Goal: Use online tool/utility: Utilize a website feature to perform a specific function

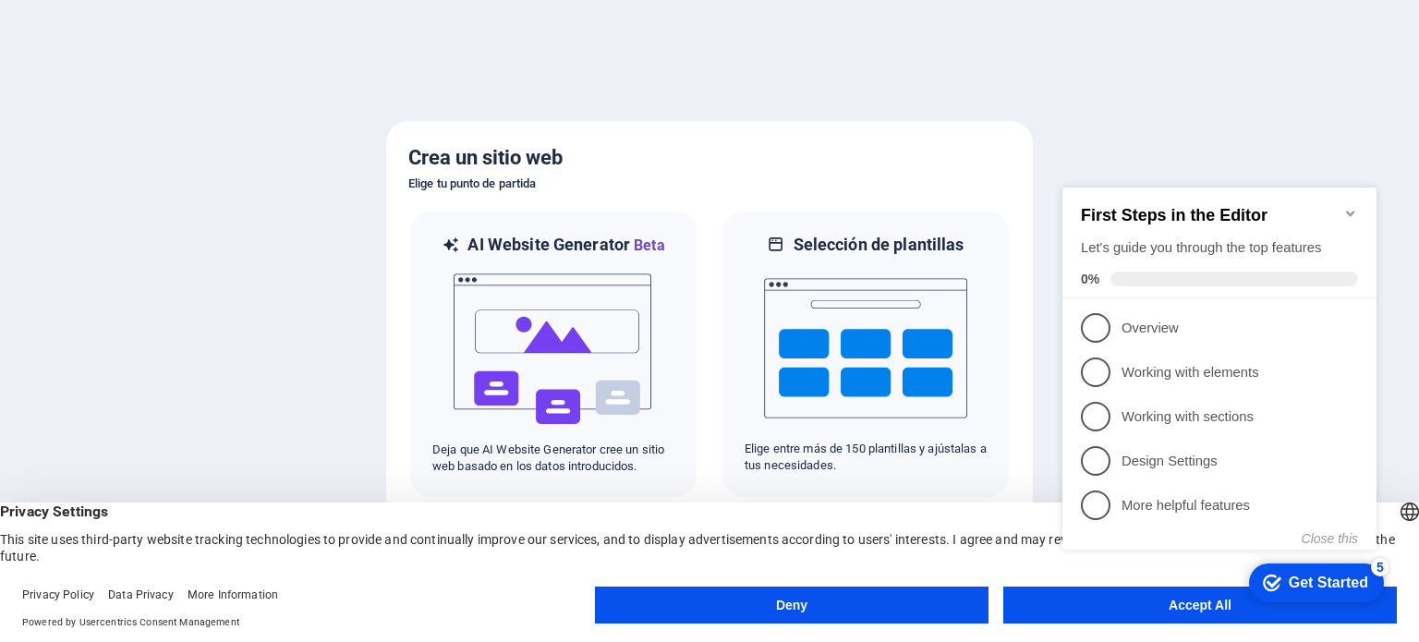
click at [1166, 605] on div "checkmark Get Started 5 First Steps in the Editor Let's guide you through the t…" at bounding box center [1223, 385] width 336 height 450
click at [1197, 612] on appcues-checklist "Contextual help checklist present on screen" at bounding box center [1223, 387] width 336 height 454
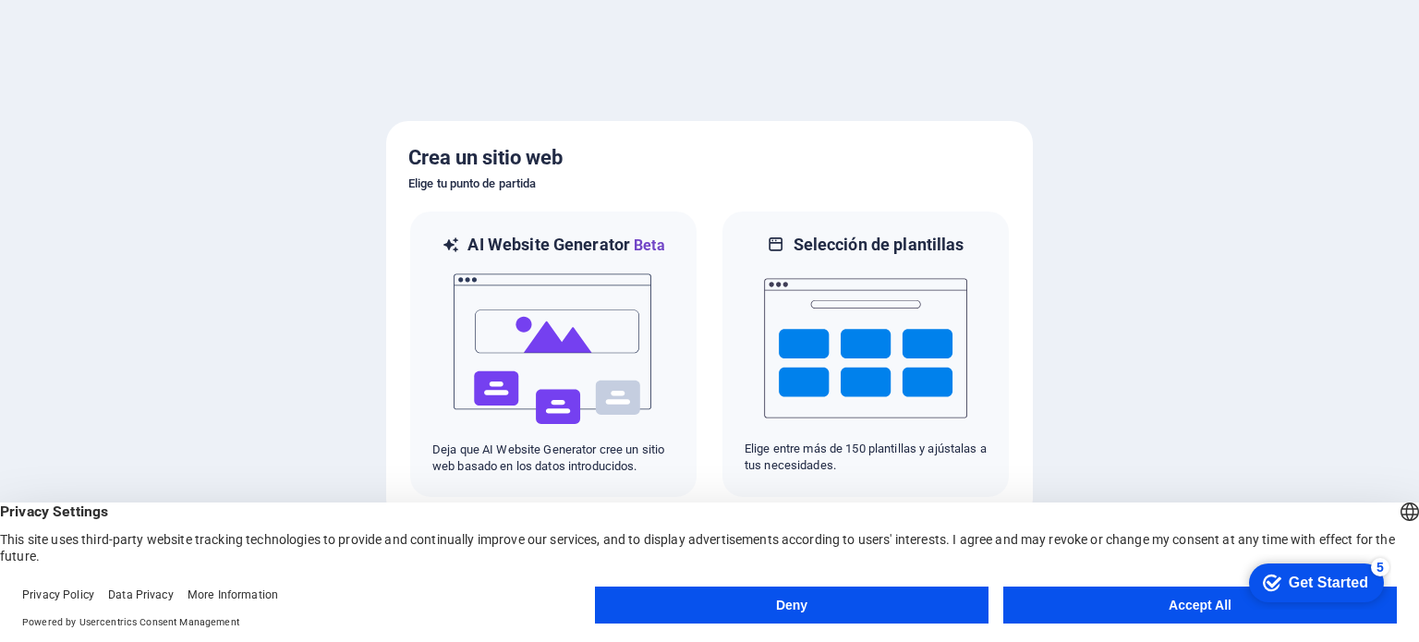
click at [1165, 612] on button "Accept All" at bounding box center [1200, 605] width 394 height 37
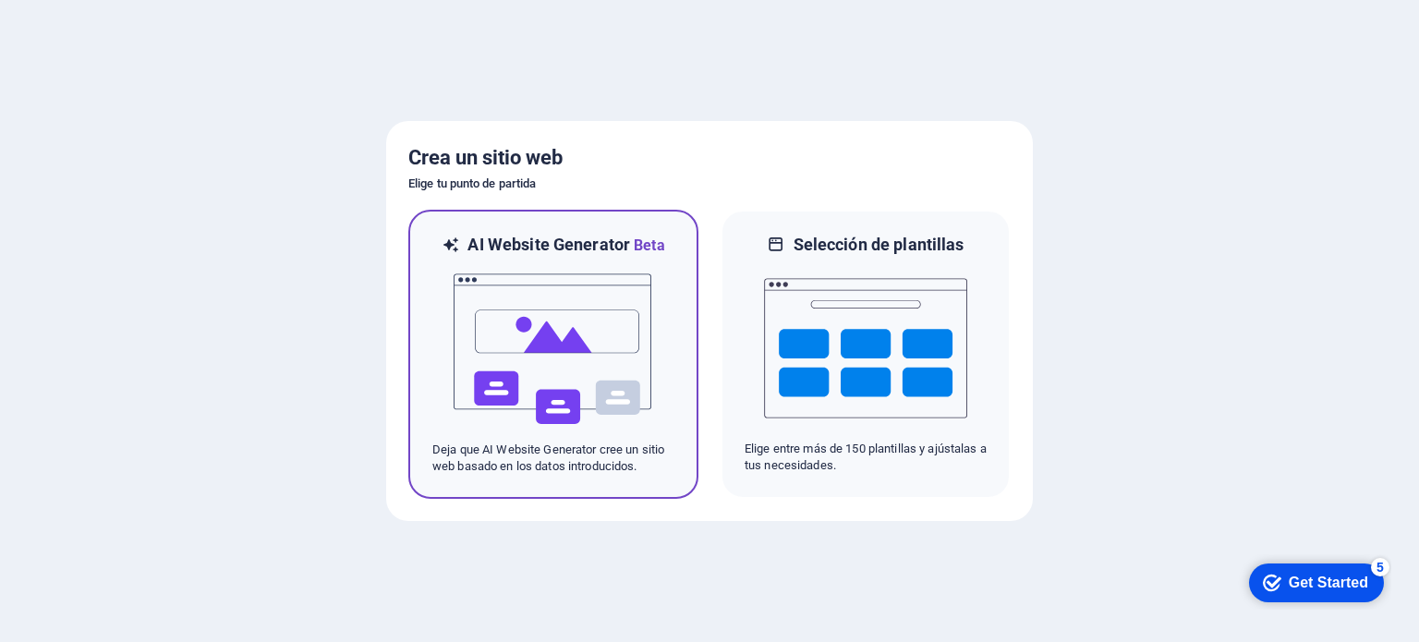
click at [582, 323] on img at bounding box center [553, 349] width 203 height 185
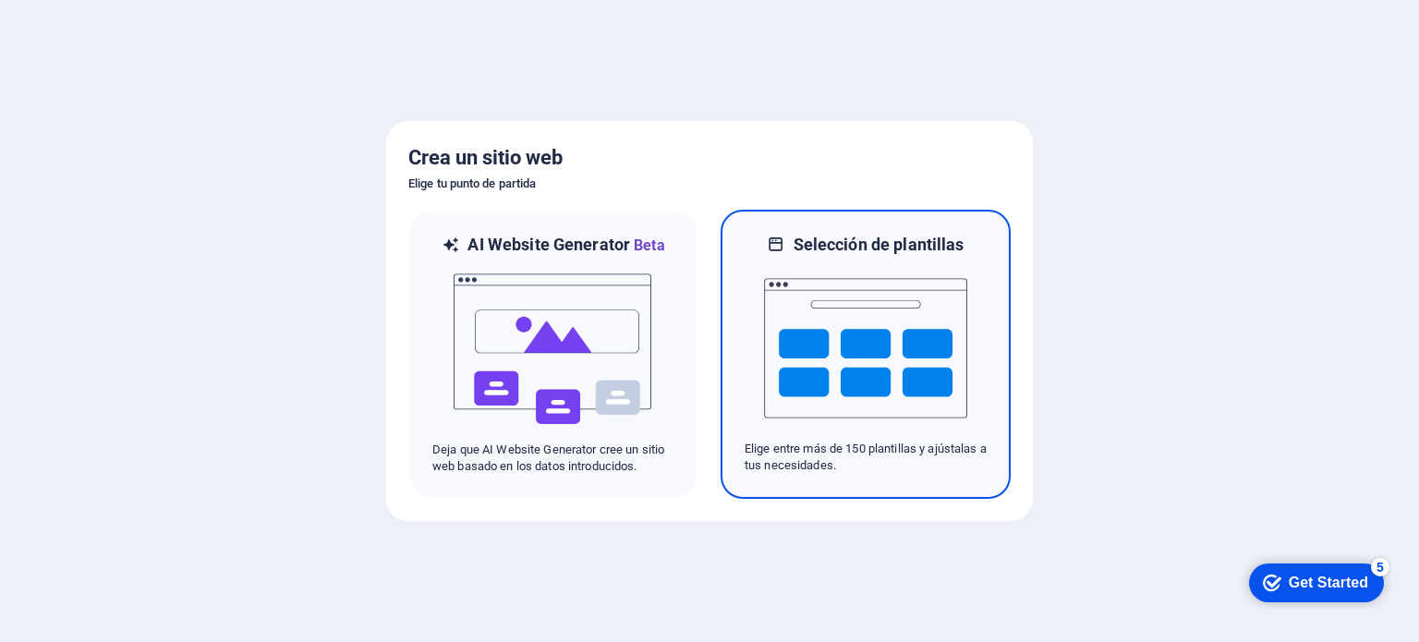
click at [891, 330] on img at bounding box center [865, 348] width 203 height 185
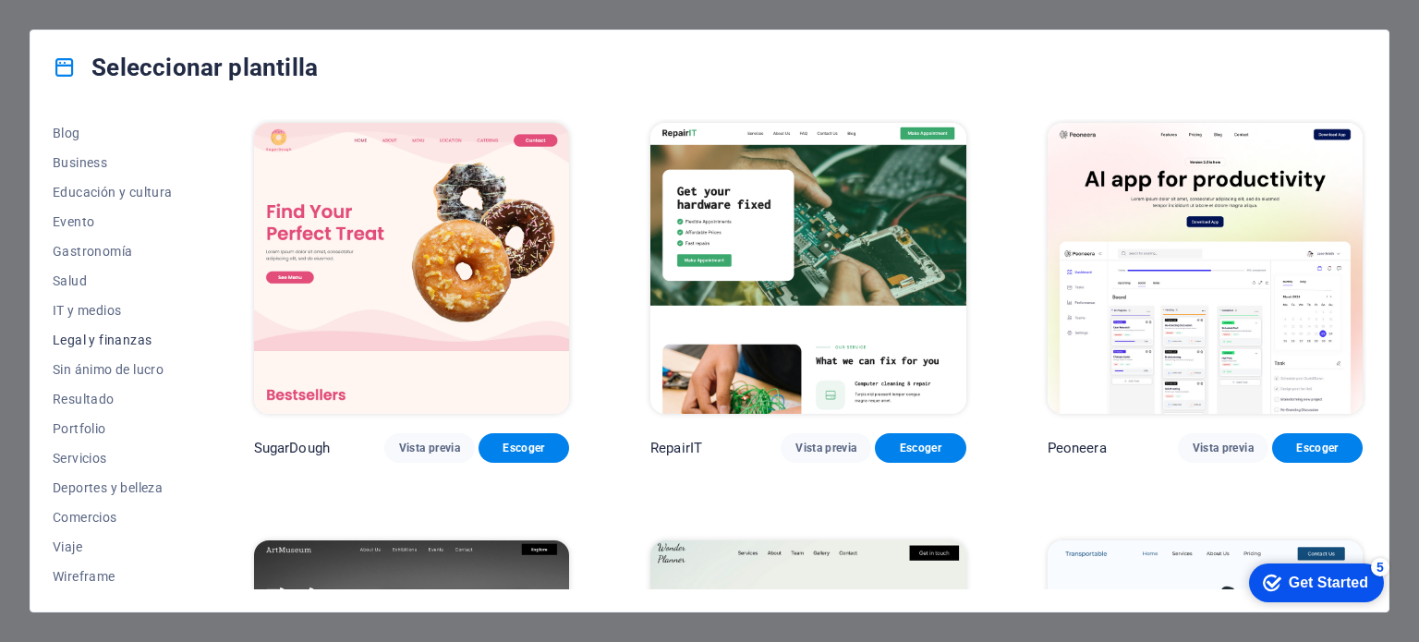
scroll to position [268, 0]
click at [91, 454] on span "Servicios" at bounding box center [113, 457] width 120 height 15
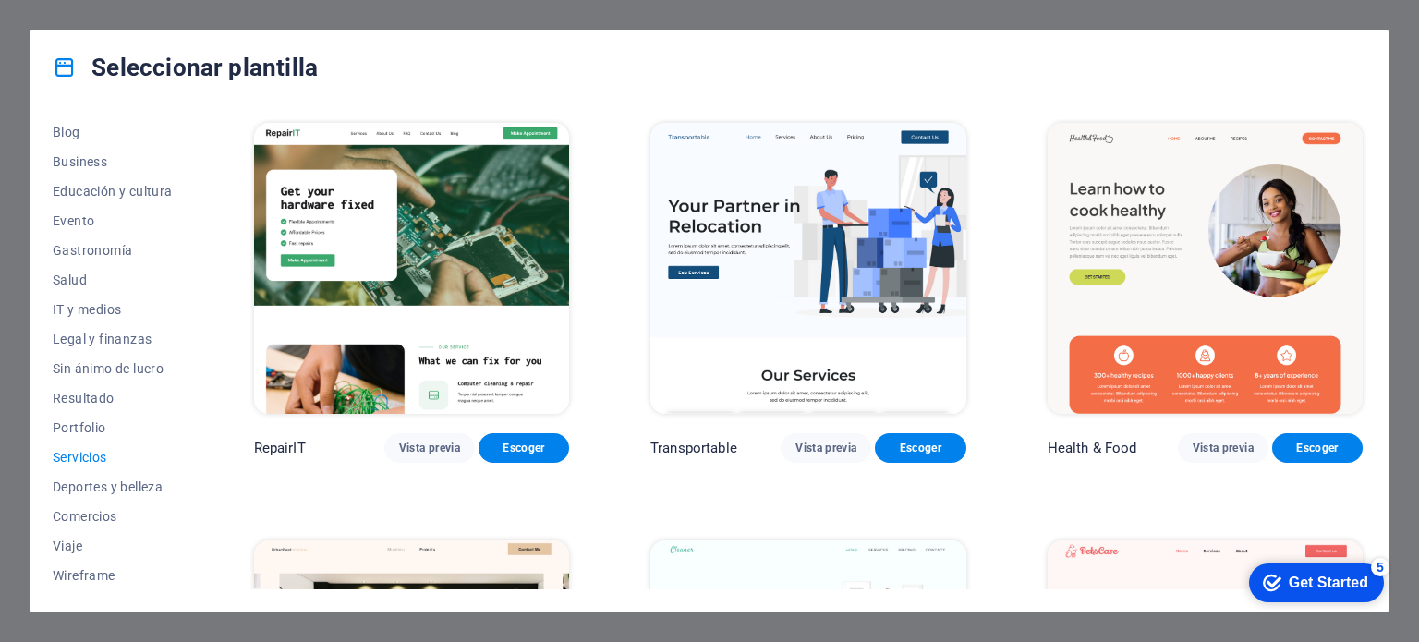
scroll to position [0, 0]
click at [1352, 21] on div "Seleccionar plantilla Todas las plantillas Mis plantillas Nueva Popular Landing…" at bounding box center [709, 321] width 1419 height 642
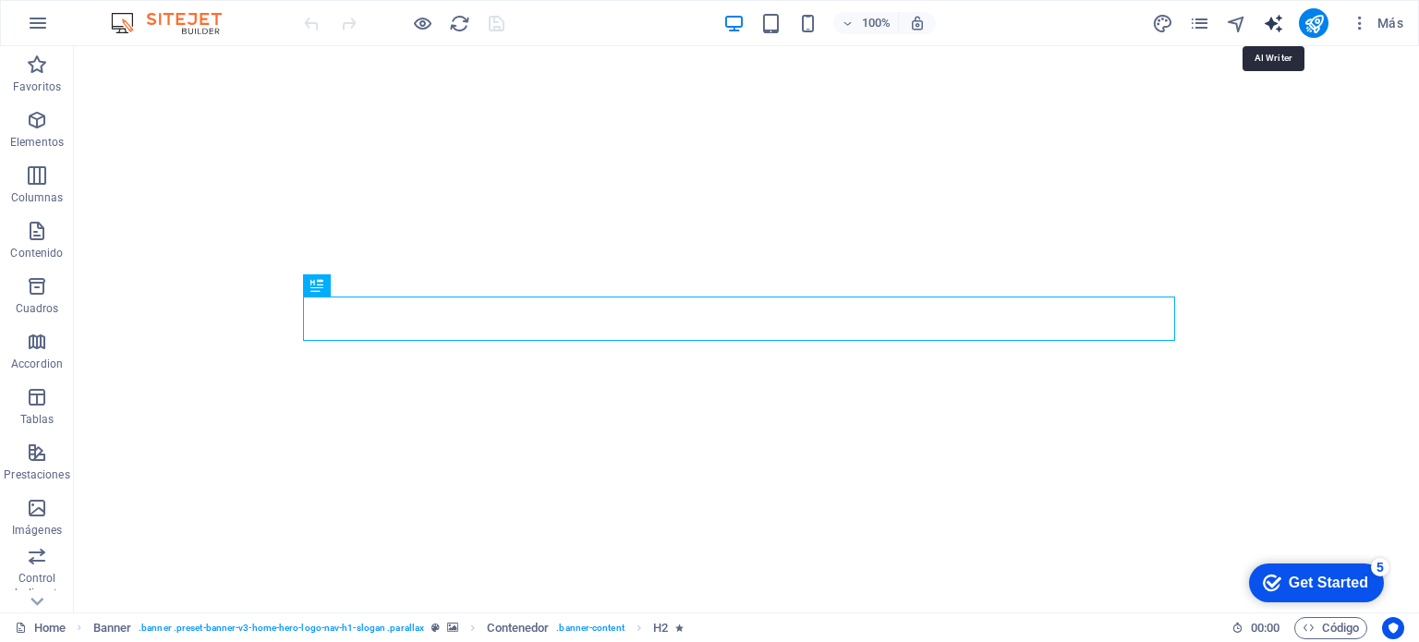
click at [1271, 22] on icon "text_generator" at bounding box center [1273, 23] width 21 height 21
select select "English"
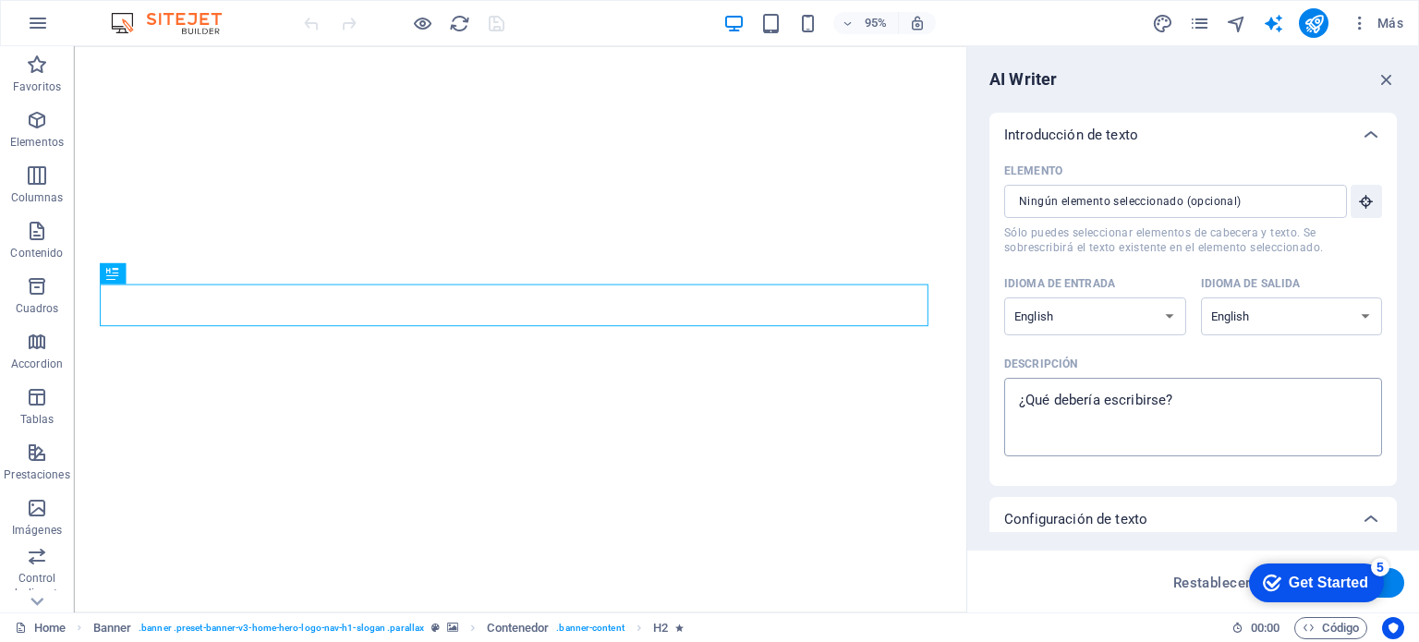
click at [1134, 378] on div "x ​" at bounding box center [1193, 417] width 378 height 79
click at [1134, 387] on textarea "Descripción x ​" at bounding box center [1192, 417] width 359 height 60
type textarea "x"
click at [1291, 583] on div "Get Started" at bounding box center [1328, 583] width 79 height 17
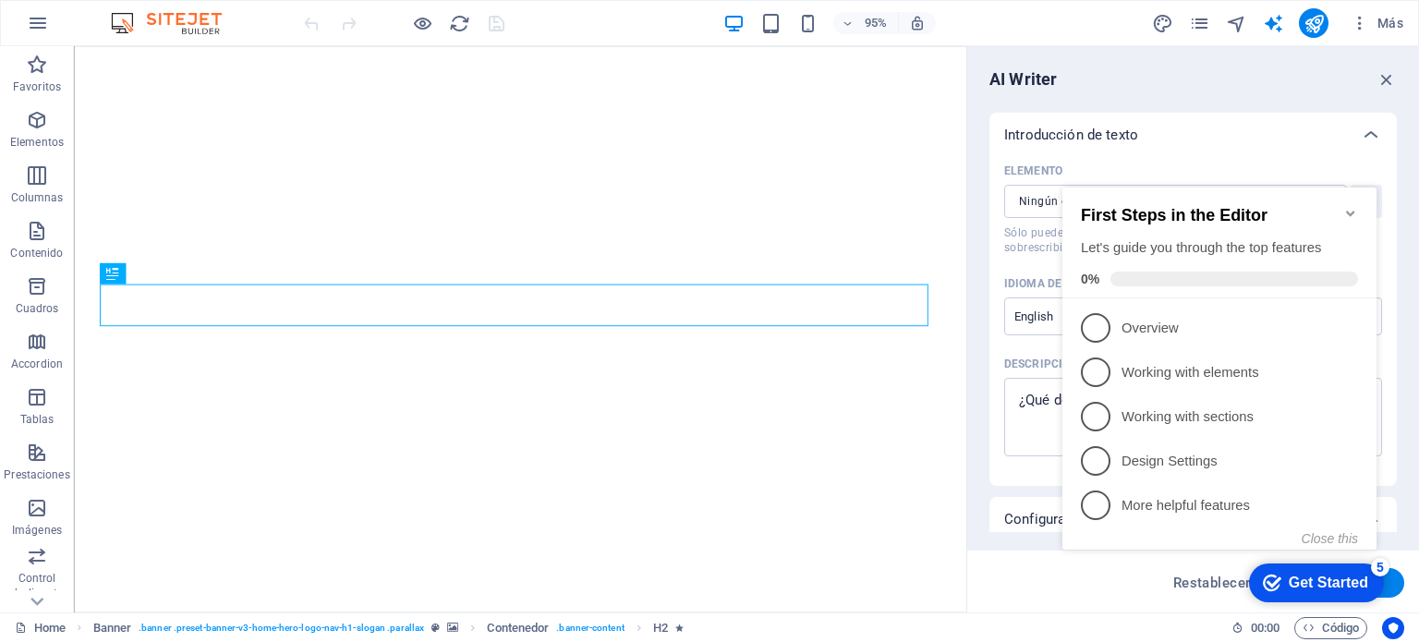
click at [1345, 206] on icon "Minimize checklist" at bounding box center [1350, 213] width 15 height 15
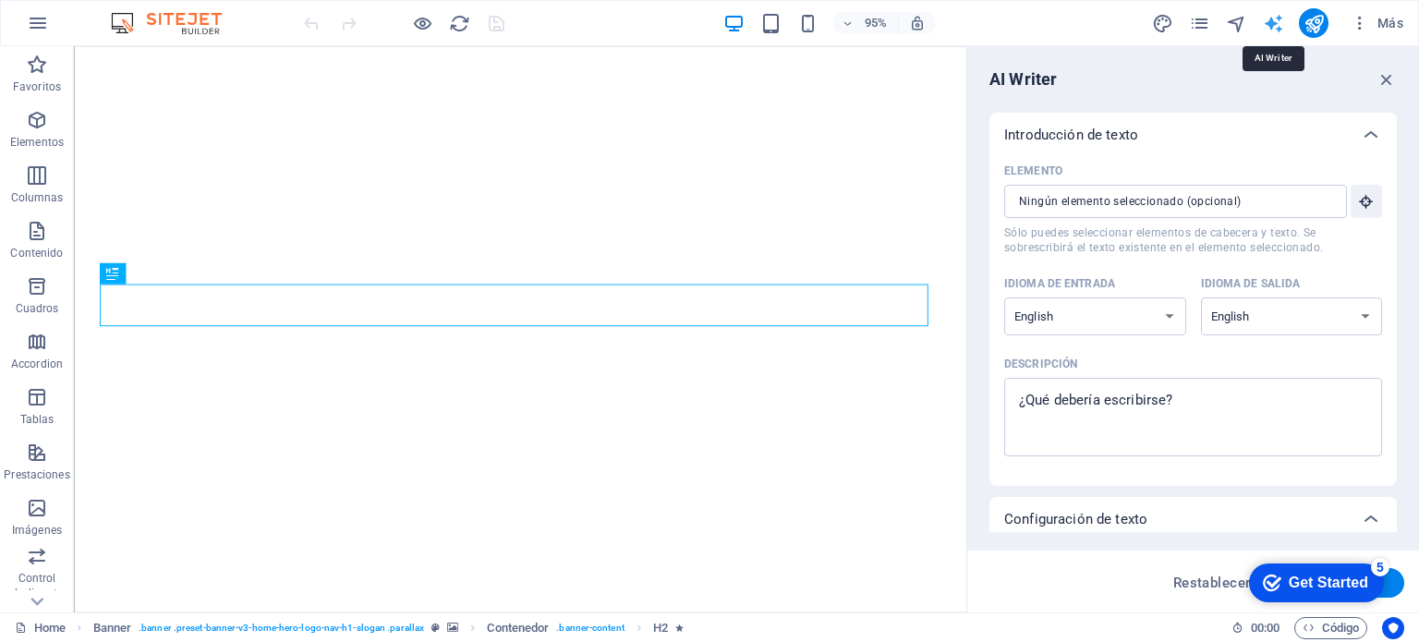
click at [1276, 24] on icon "text_generator" at bounding box center [1273, 23] width 21 height 21
click at [1248, 194] on input "Elemento ​ Sólo puedes seleccionar elementos de cabecera y texto. Se sobrescrib…" at bounding box center [1169, 201] width 330 height 33
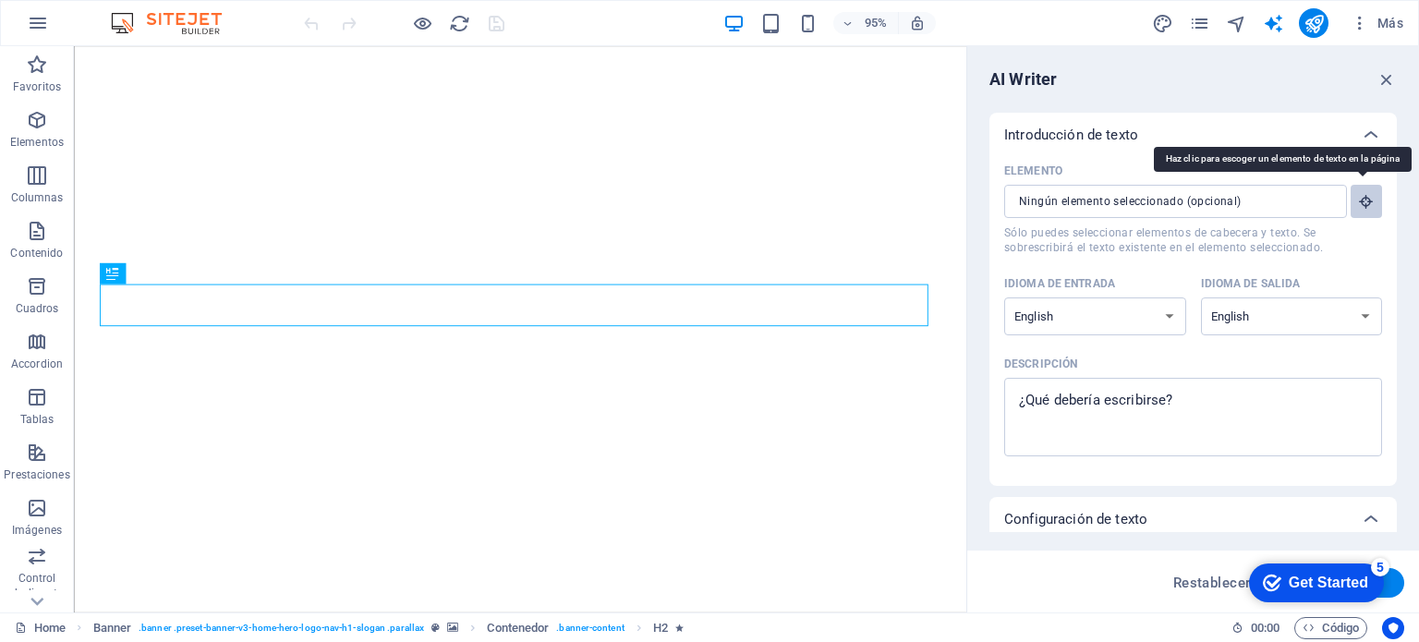
click at [1359, 200] on icon "button" at bounding box center [1366, 201] width 17 height 17
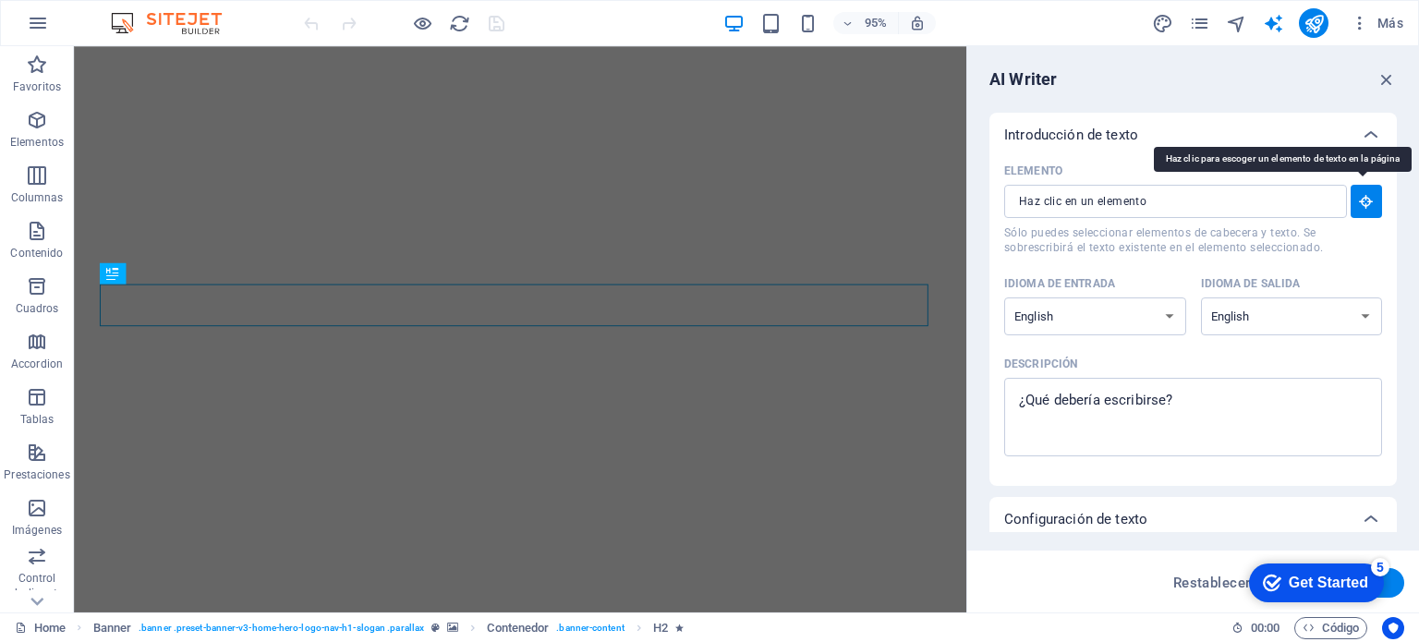
click at [1358, 201] on icon "button" at bounding box center [1366, 201] width 17 height 17
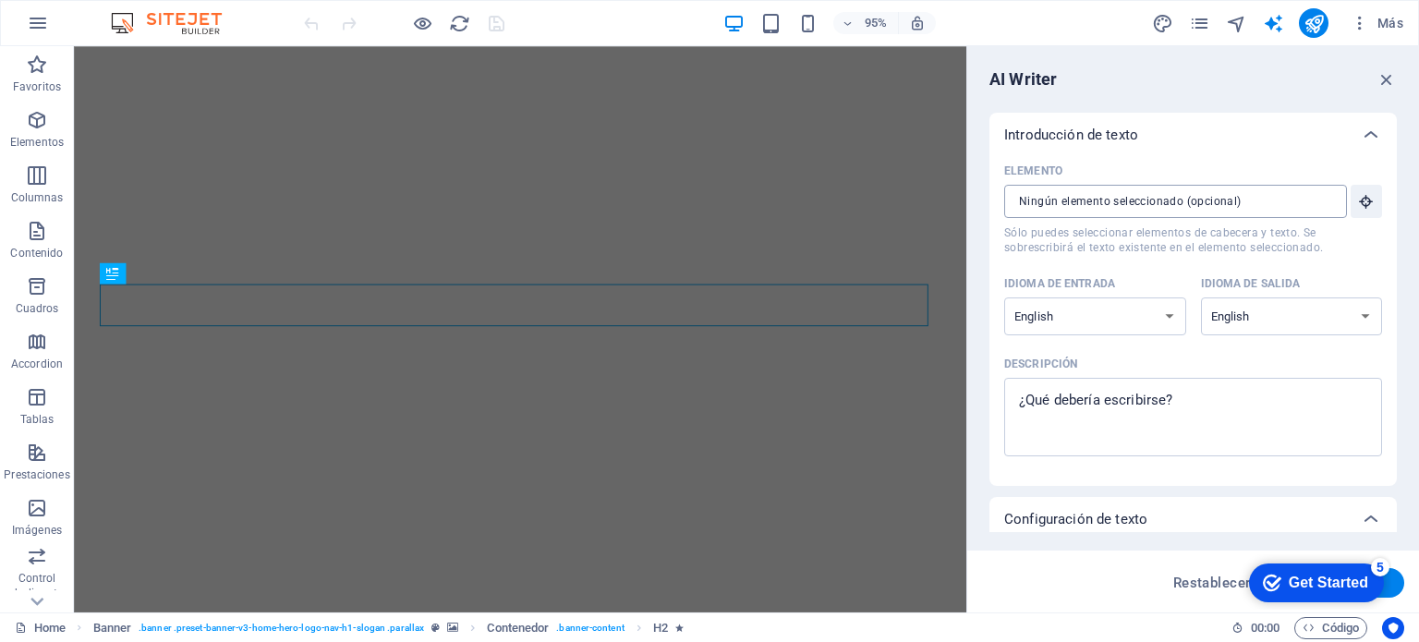
drag, startPoint x: 1153, startPoint y: 207, endPoint x: 1153, endPoint y: 217, distance: 10.2
click at [1153, 208] on input "Elemento ​ Sólo puedes seleccionar elementos de cabecera y texto. Se sobrescrib…" at bounding box center [1169, 201] width 330 height 33
click at [1132, 303] on select "Albanian Arabic Armenian Awadhi Azerbaijani Bashkir Basque Belarusian Bengali B…" at bounding box center [1095, 316] width 182 height 38
select select "Spanish"
click at [1004, 297] on select "Albanian Arabic Armenian Awadhi Azerbaijani Bashkir Basque Belarusian Bengali B…" at bounding box center [1095, 316] width 182 height 38
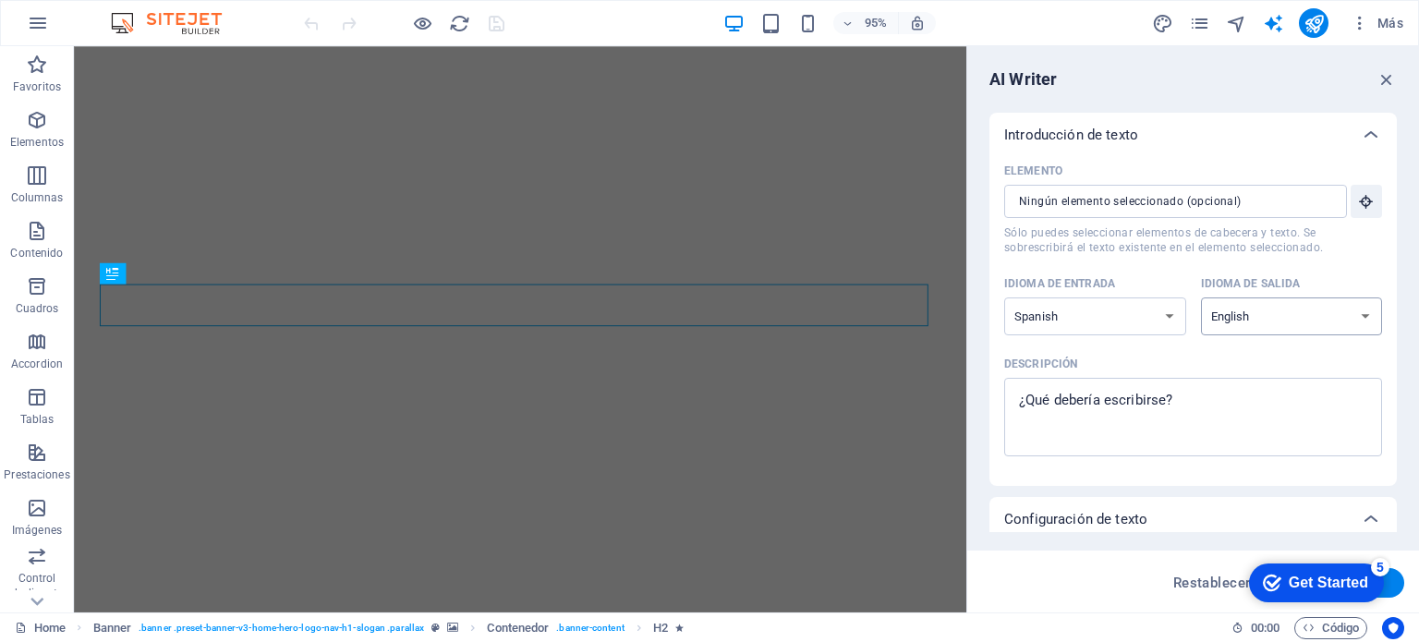
click at [1230, 312] on select "Albanian Arabic Armenian Awadhi Azerbaijani Bashkir Basque Belarusian Bengali B…" at bounding box center [1292, 316] width 182 height 38
click at [1228, 310] on select "Albanian Arabic Armenian Awadhi Azerbaijani Bashkir Basque Belarusian Bengali B…" at bounding box center [1292, 316] width 182 height 38
select select "Spanish"
click at [1201, 297] on select "Albanian Arabic Armenian Awadhi Azerbaijani Bashkir Basque Belarusian Bengali B…" at bounding box center [1292, 316] width 182 height 38
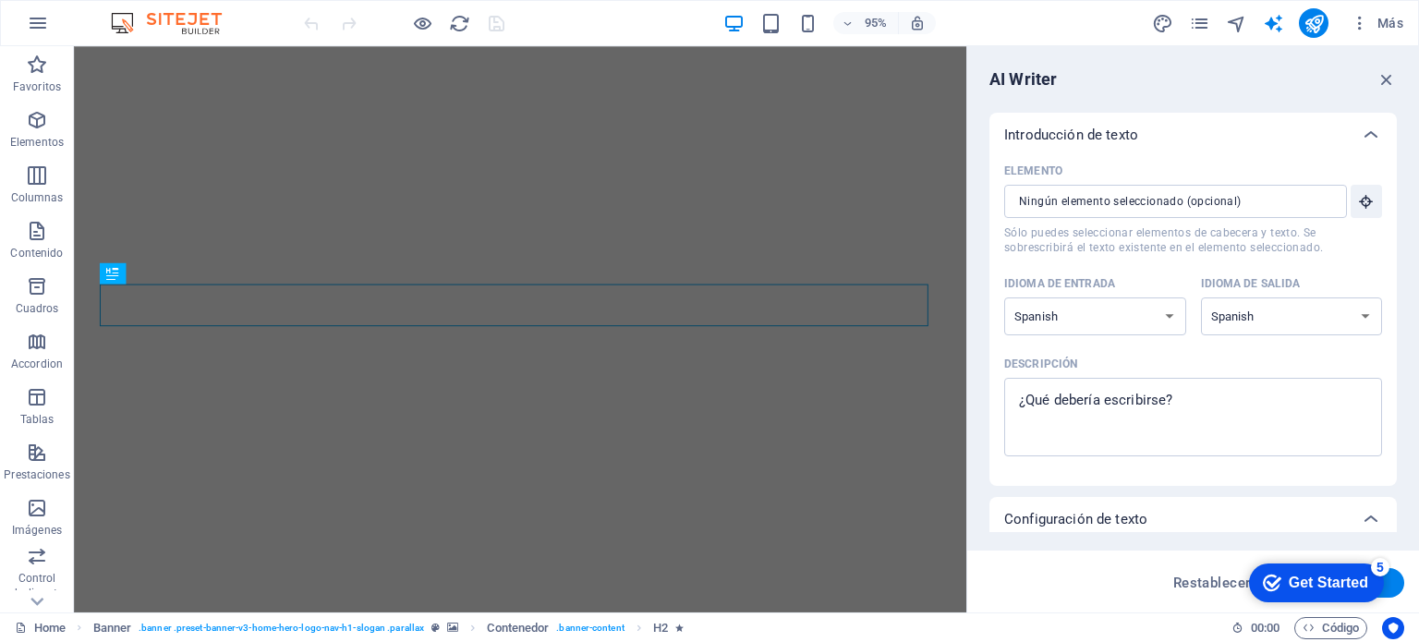
click at [1237, 349] on div "Idioma de entrada Albanian Arabic Armenian Awadhi Azerbaijani Bashkir Basque Be…" at bounding box center [1193, 310] width 378 height 80
click at [1169, 424] on textarea "Descripción x ​" at bounding box center [1192, 417] width 359 height 60
type textarea "x"
click at [1179, 206] on input "Elemento ​ Sólo puedes seleccionar elementos de cabecera y texto. Se sobrescrib…" at bounding box center [1169, 201] width 330 height 33
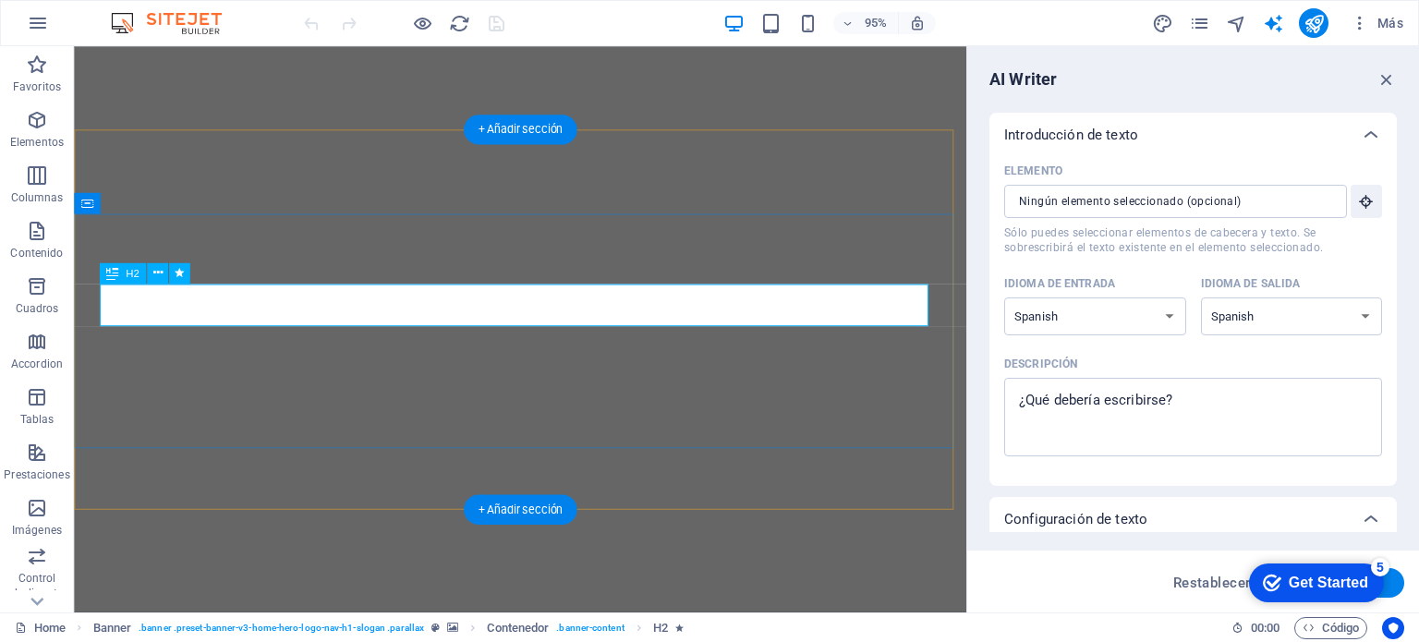
type input "#ed-907283566"
type textarea "x"
type input "10"
type textarea "x"
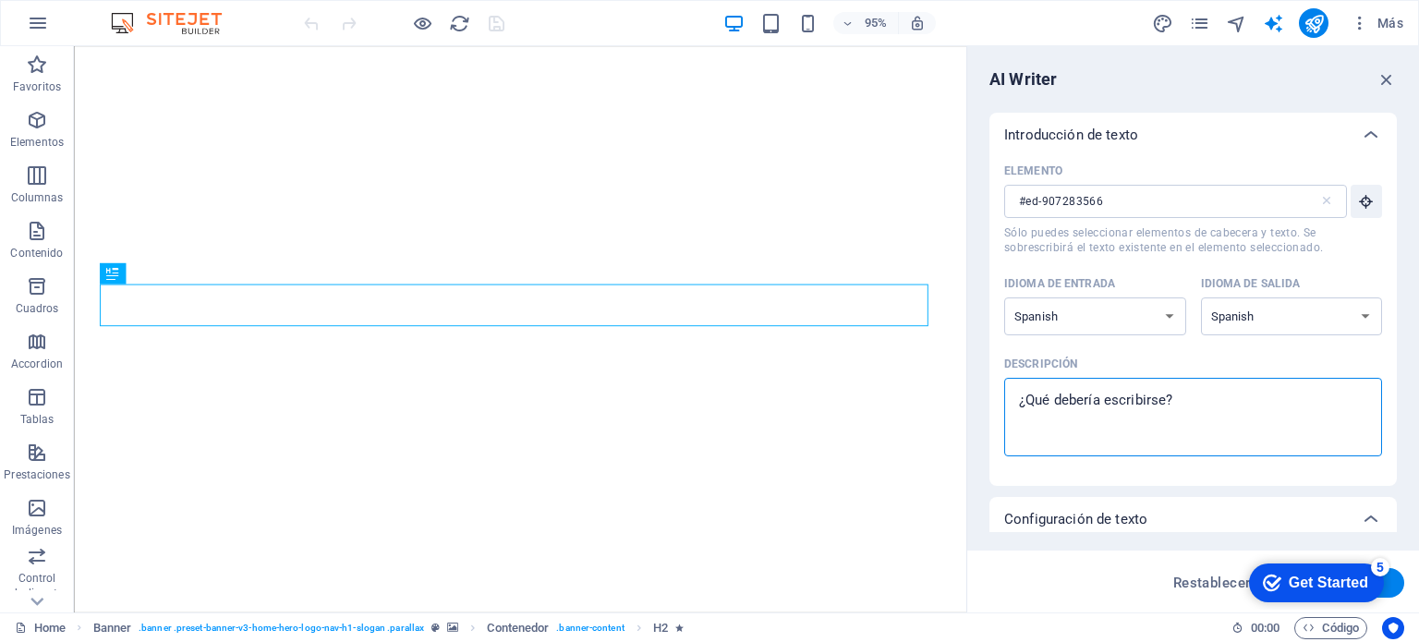
click at [1131, 398] on textarea "Descripción x ​" at bounding box center [1192, 417] width 359 height 60
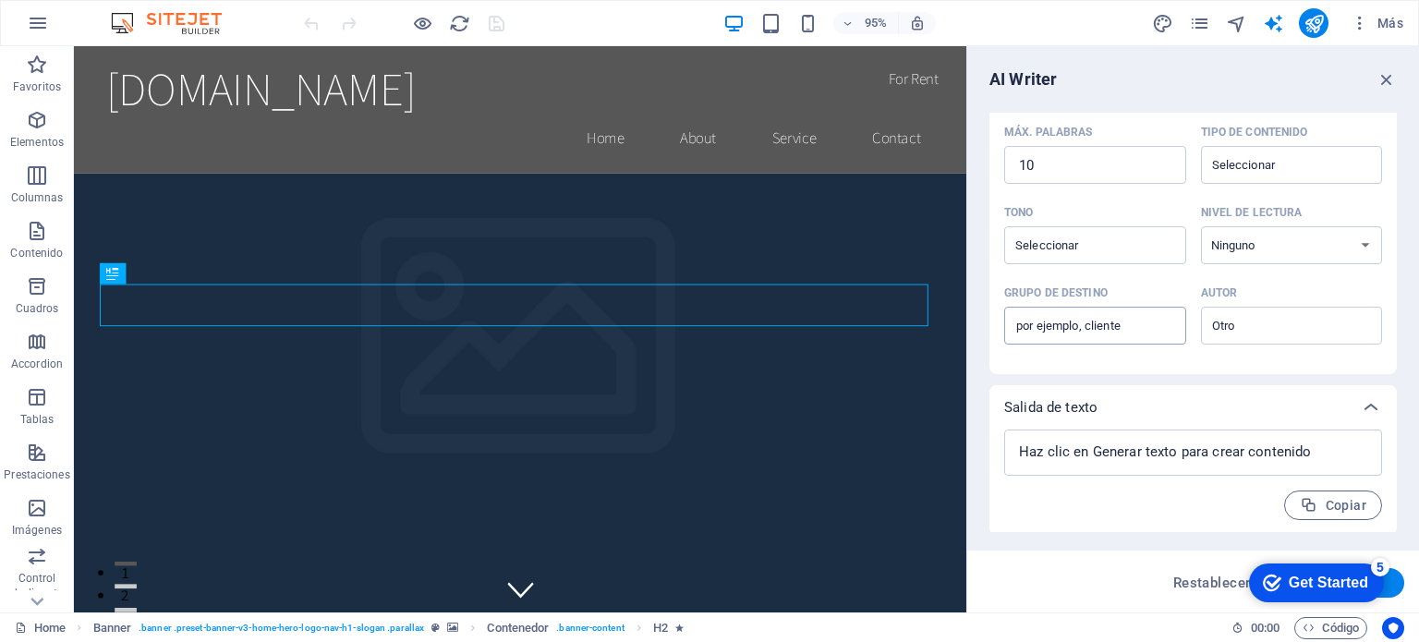
scroll to position [425, 0]
type textarea "x"
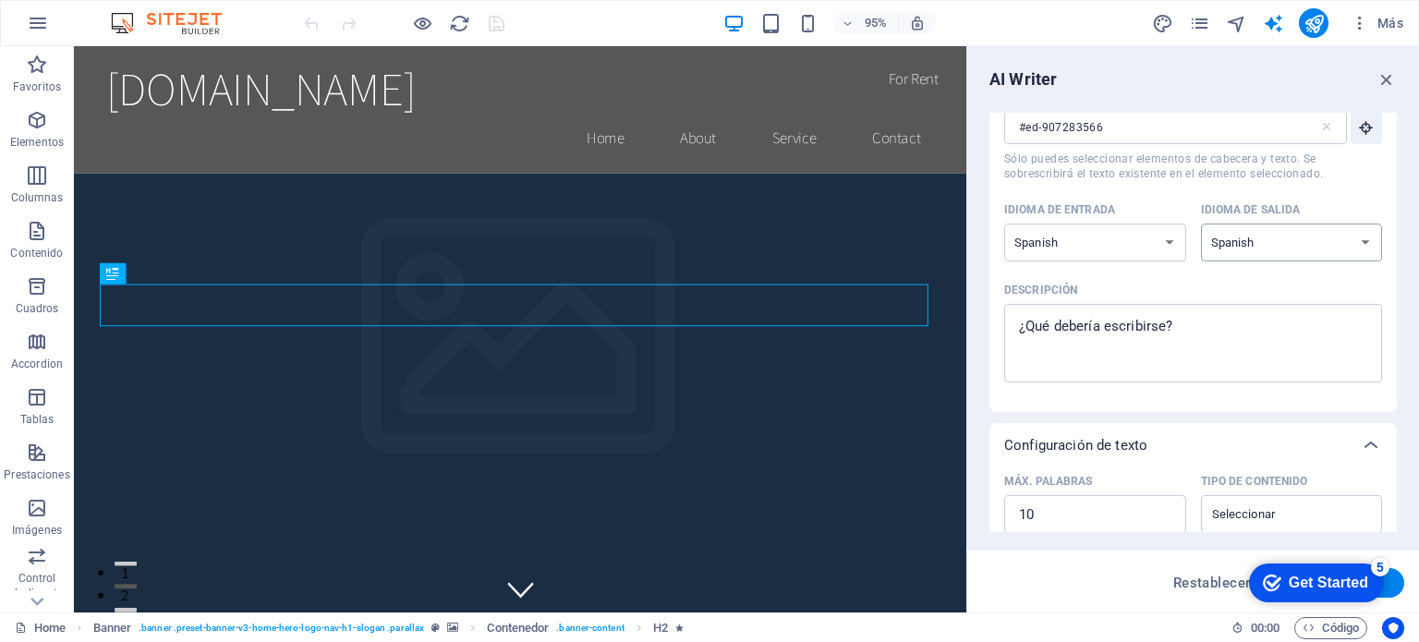
scroll to position [0, 0]
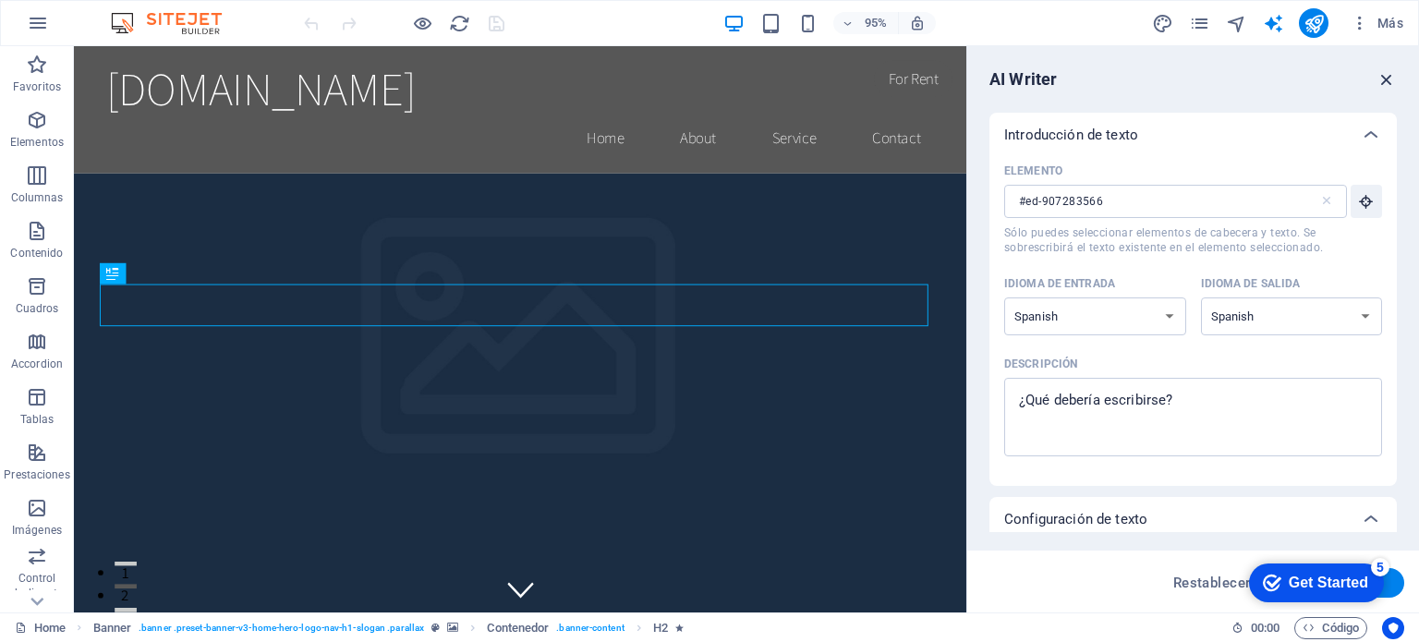
type textarea "x"
click at [0, 0] on icon "button" at bounding box center [0, 0] width 0 height 0
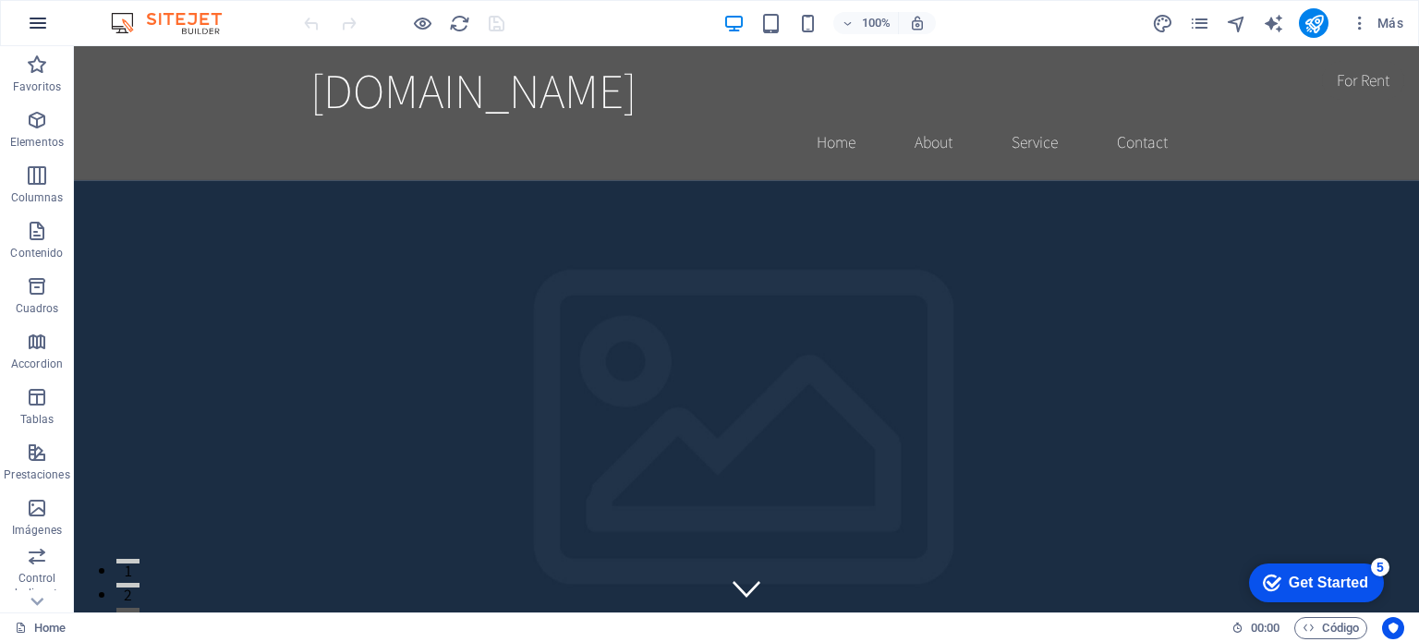
click at [30, 23] on icon "button" at bounding box center [38, 23] width 22 height 22
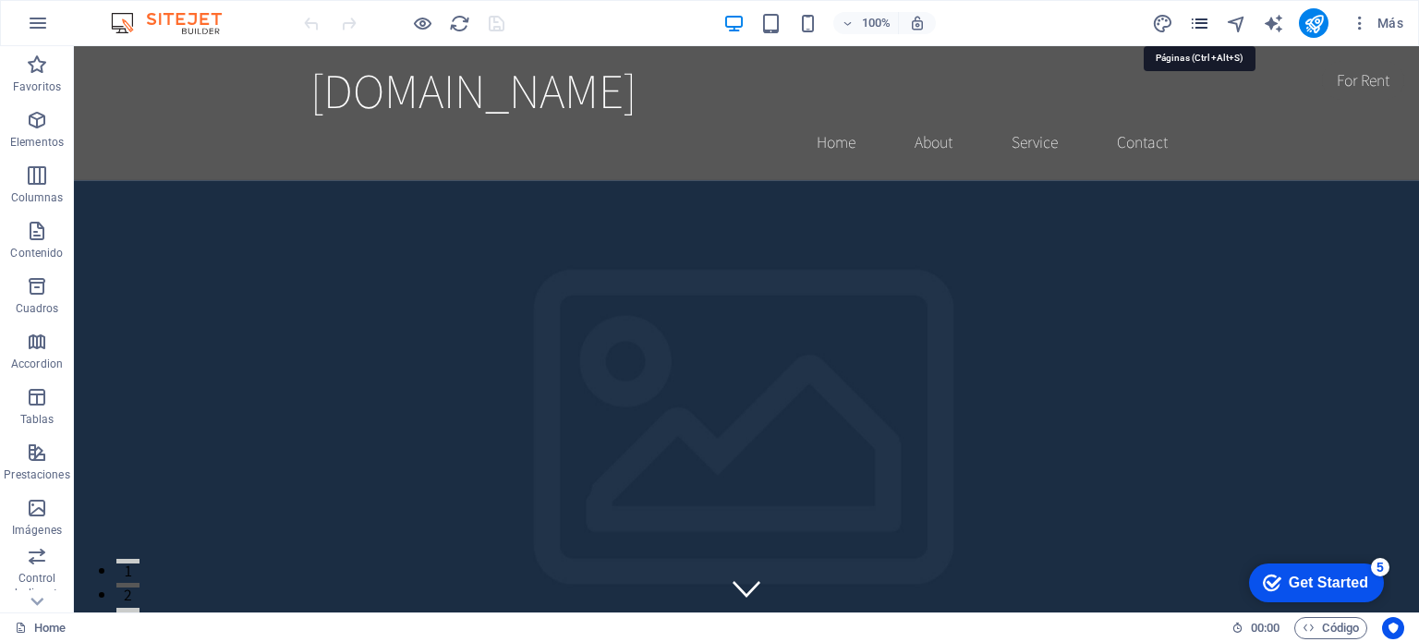
click at [1201, 21] on icon "pages" at bounding box center [1199, 23] width 21 height 21
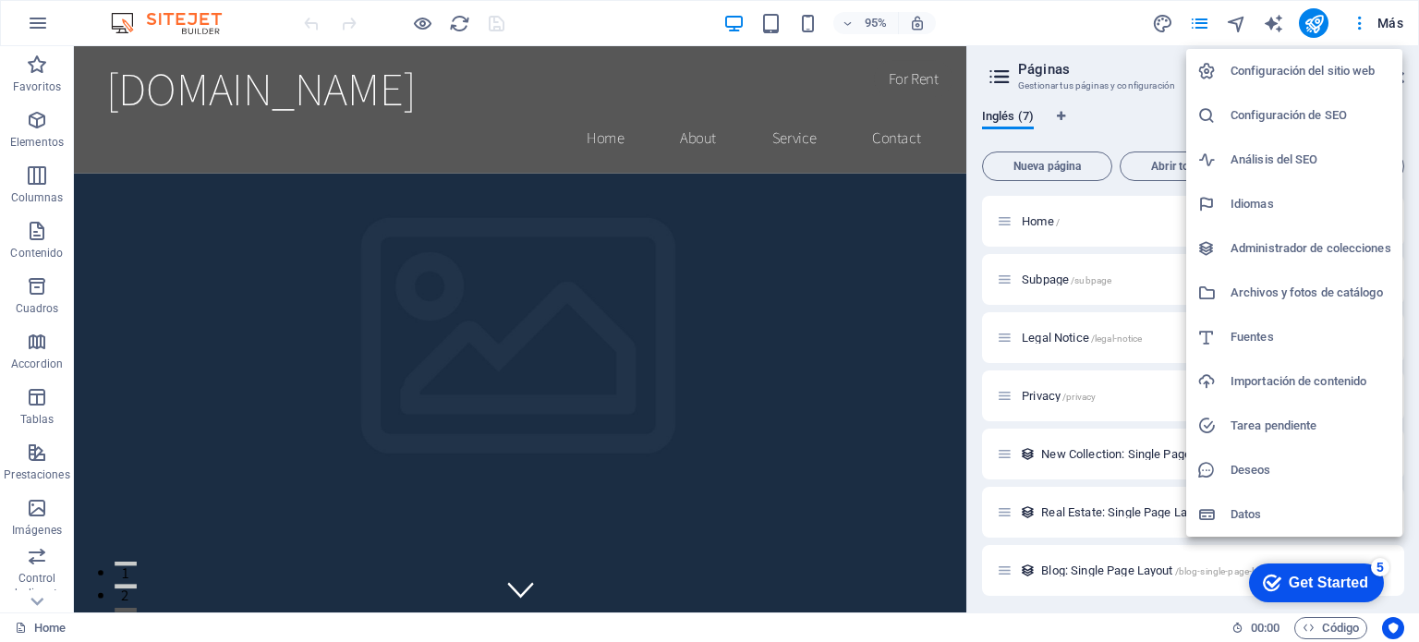
click at [581, 23] on div at bounding box center [709, 321] width 1419 height 642
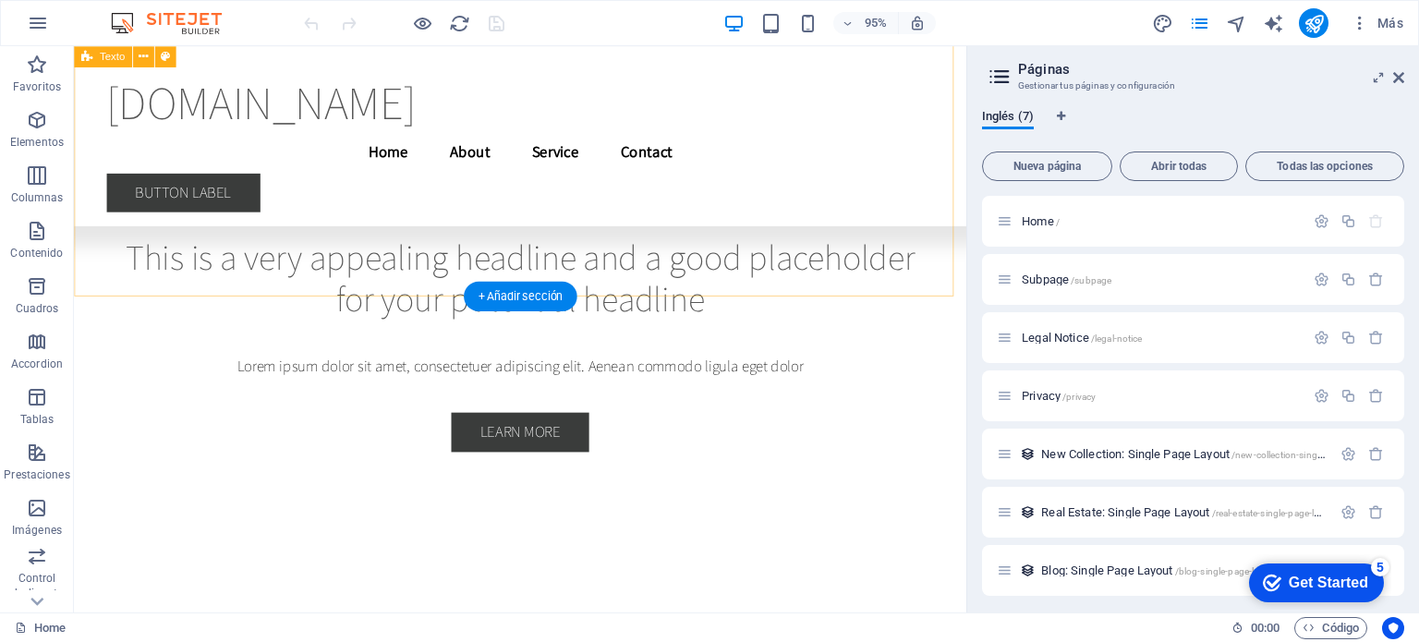
scroll to position [4702, 0]
